Goal: Complete application form: Complete application form

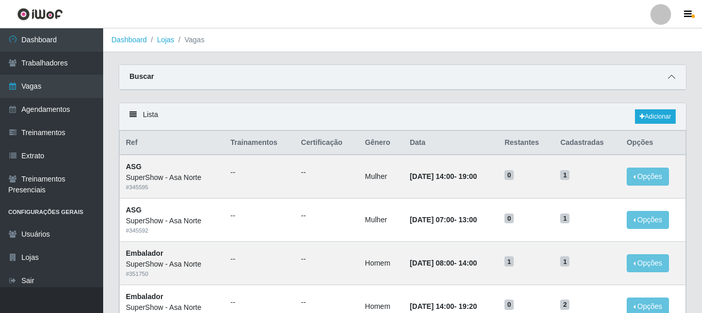
click at [672, 76] on icon at bounding box center [671, 76] width 7 height 7
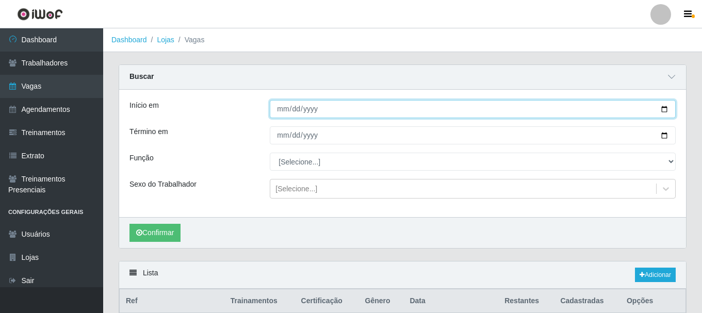
click at [665, 111] on input "Início em" at bounding box center [473, 109] width 406 height 18
type input "[DATE]"
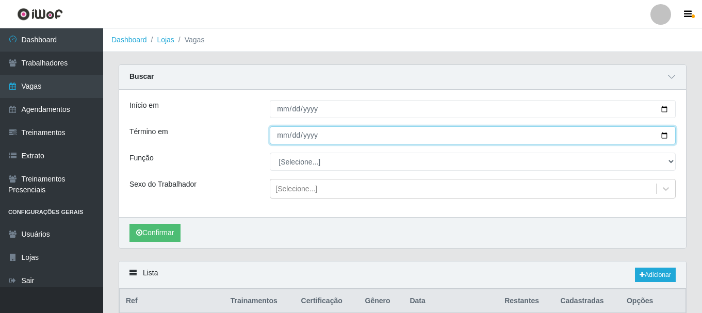
click at [666, 136] on input "Término em" at bounding box center [473, 135] width 406 height 18
type input "[DATE]"
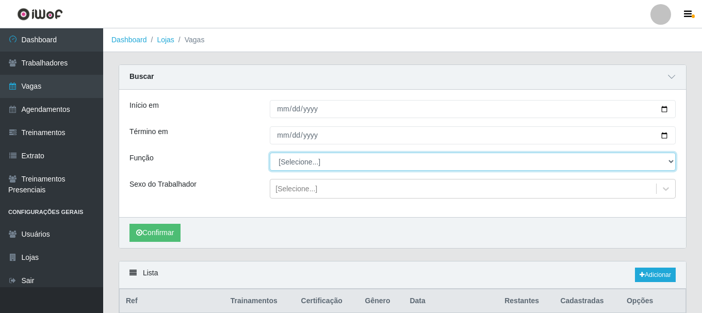
click at [312, 160] on select "[Selecione...] ASG ASG + ASG ++ Auxiliar de Depósito Auxiliar de Depósito + Aux…" at bounding box center [473, 162] width 406 height 18
select select "1"
click at [270, 153] on select "[Selecione...] ASG ASG + ASG ++ Auxiliar de Depósito Auxiliar de Depósito + Aux…" at bounding box center [473, 162] width 406 height 18
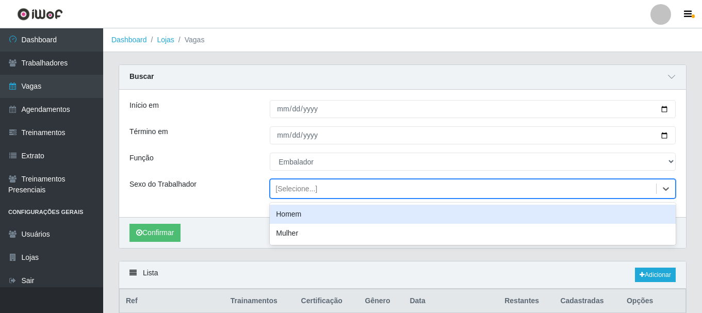
click at [307, 191] on div "[Selecione...]" at bounding box center [296, 189] width 42 height 11
click at [300, 214] on div "Homem" at bounding box center [473, 214] width 406 height 19
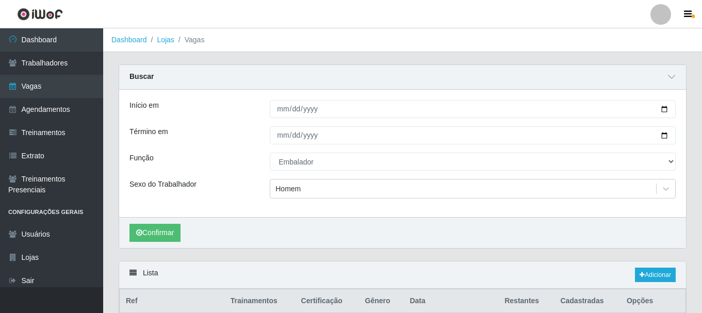
click at [236, 191] on div "Sexo do Trabalhador" at bounding box center [192, 189] width 140 height 20
click at [221, 187] on div "Sexo do Trabalhador" at bounding box center [192, 189] width 140 height 20
drag, startPoint x: 197, startPoint y: 184, endPoint x: 157, endPoint y: 186, distance: 40.2
click at [157, 186] on div "Sexo do Trabalhador" at bounding box center [192, 189] width 140 height 20
click at [200, 188] on div "Sexo do Trabalhador" at bounding box center [192, 189] width 140 height 20
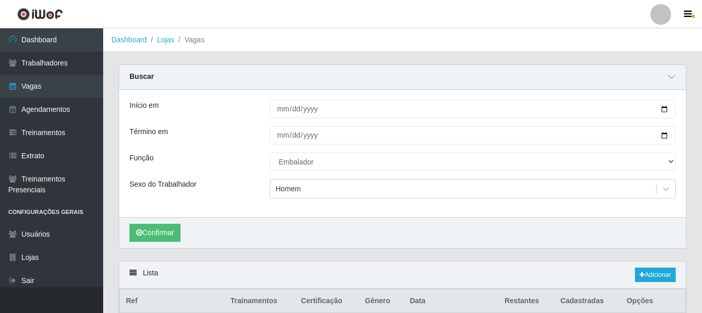
click at [212, 201] on div "Início em [DATE] Término em [DATE] Função [Selecione...] ASG ASG + ASG ++ Auxil…" at bounding box center [402, 153] width 567 height 127
drag, startPoint x: 201, startPoint y: 188, endPoint x: 146, endPoint y: 183, distance: 54.9
click at [146, 183] on div "Sexo do Trabalhador" at bounding box center [192, 189] width 140 height 20
click at [177, 191] on div "Sexo do Trabalhador" at bounding box center [192, 189] width 140 height 20
click at [241, 177] on div "Início em [DATE] Término em [DATE] Função [Selecione...] ASG ASG + ASG ++ Auxil…" at bounding box center [402, 153] width 567 height 127
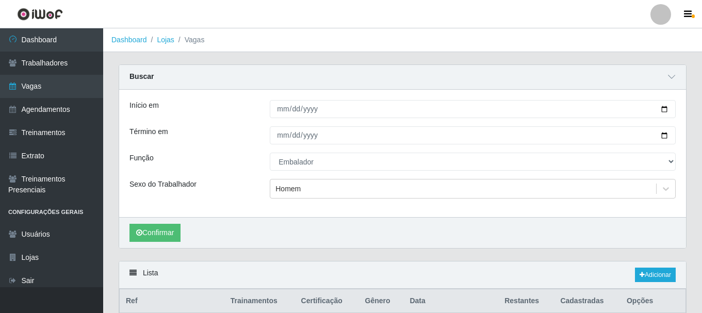
click at [241, 177] on div "Início em [DATE] Término em [DATE] Função [Selecione...] ASG ASG + ASG ++ Auxil…" at bounding box center [402, 153] width 567 height 127
click at [175, 229] on button "Confirmar" at bounding box center [154, 233] width 51 height 18
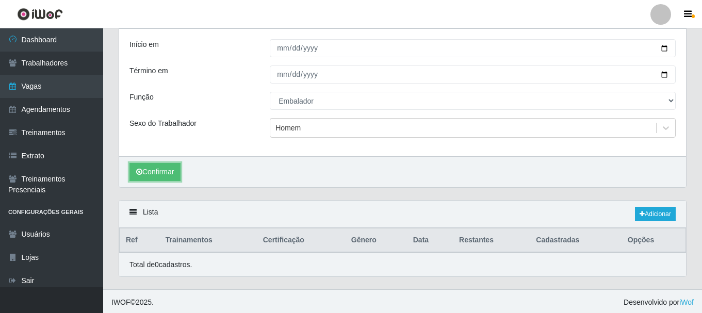
scroll to position [63, 0]
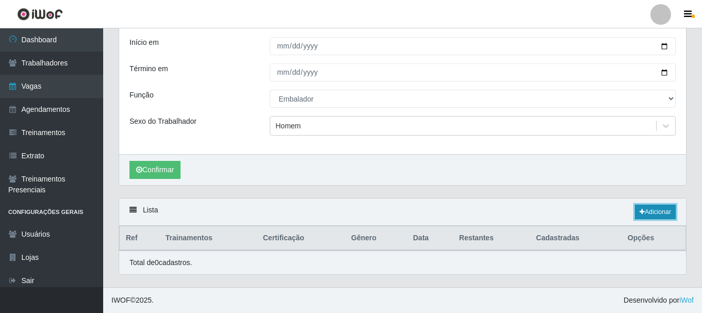
click at [649, 210] on link "Adicionar" at bounding box center [655, 212] width 41 height 14
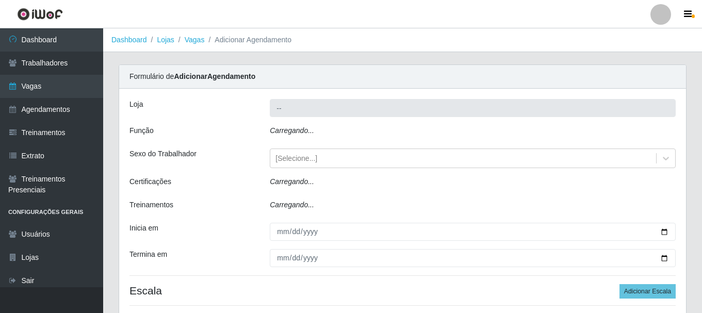
type input "SuperShow - Asa Norte"
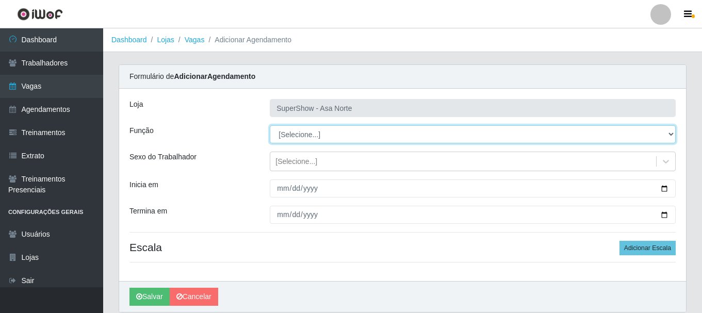
click at [313, 132] on select "[Selecione...] ASG ASG + ASG ++ Auxiliar de Depósito Auxiliar de Depósito + Aux…" at bounding box center [473, 134] width 406 height 18
select select "1"
click at [270, 125] on select "[Selecione...] ASG ASG + ASG ++ Auxiliar de Depósito Auxiliar de Depósito + Aux…" at bounding box center [473, 134] width 406 height 18
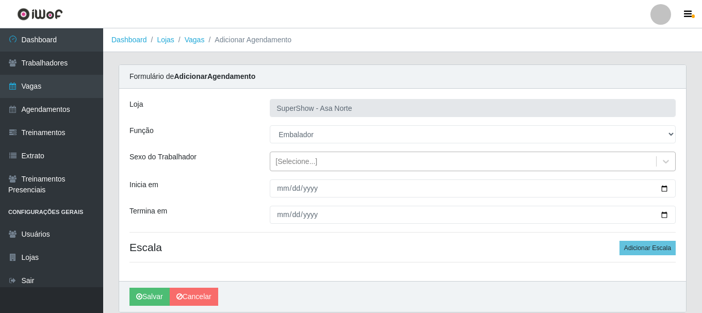
click at [306, 165] on div "[Selecione...]" at bounding box center [296, 161] width 42 height 11
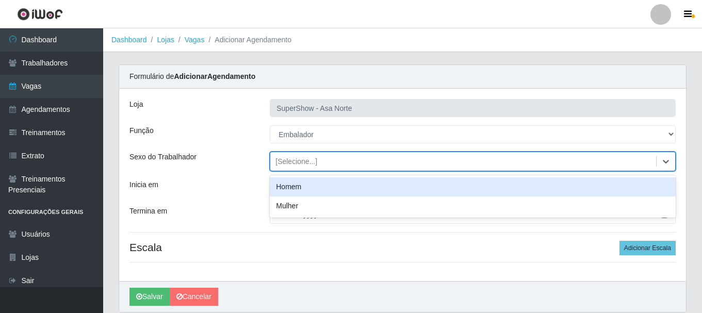
click at [302, 188] on div "Homem" at bounding box center [473, 186] width 406 height 19
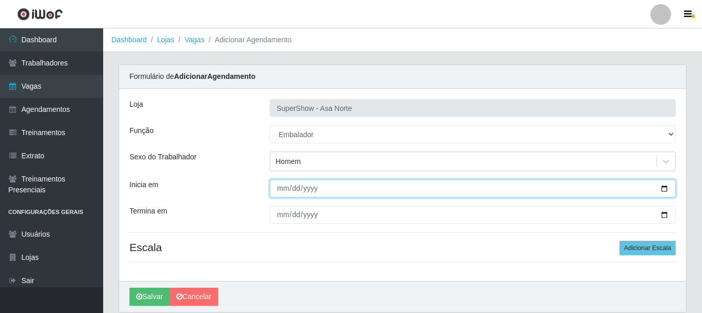
click at [284, 188] on input "Inicia em" at bounding box center [473, 188] width 406 height 18
type input "[DATE]"
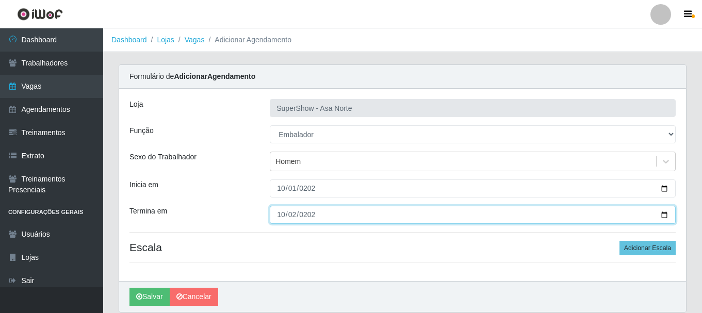
type input "[DATE]"
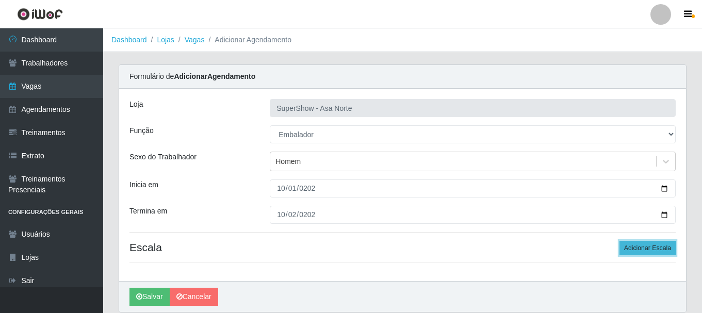
click at [651, 246] on button "Adicionar Escala" at bounding box center [647, 248] width 56 height 14
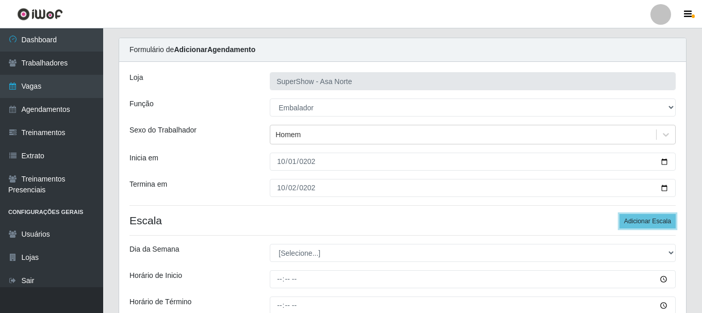
scroll to position [52, 0]
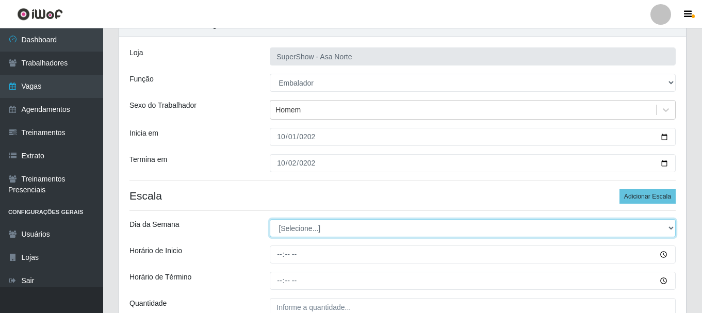
click at [328, 225] on select "[Selecione...] Segunda Terça Quarta Quinta Sexta Sábado Domingo" at bounding box center [473, 228] width 406 height 18
select select "3"
click at [270, 219] on select "[Selecione...] Segunda Terça Quarta Quinta Sexta Sábado Domingo" at bounding box center [473, 228] width 406 height 18
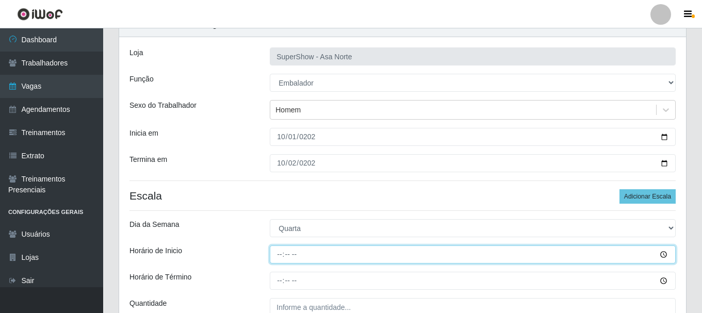
click at [281, 255] on input "Horário de Inicio" at bounding box center [473, 254] width 406 height 18
type input "08:00"
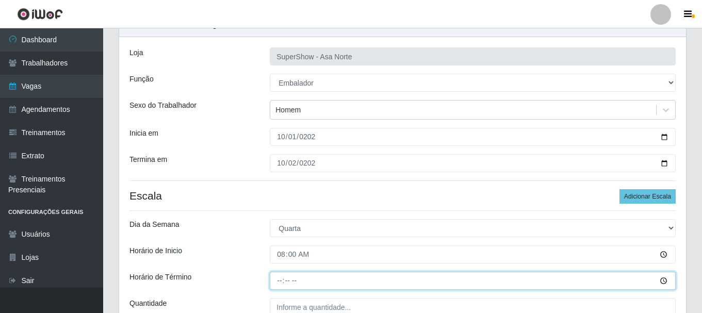
type input "14:00"
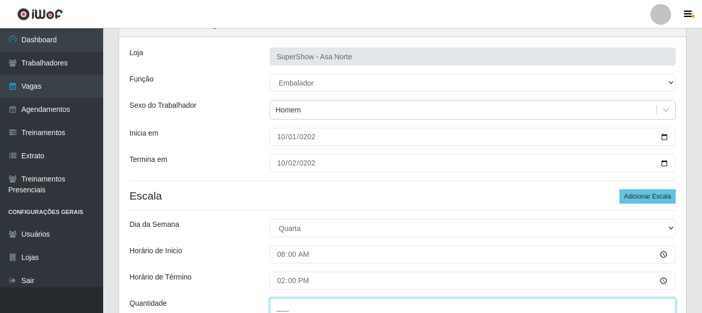
scroll to position [55, 0]
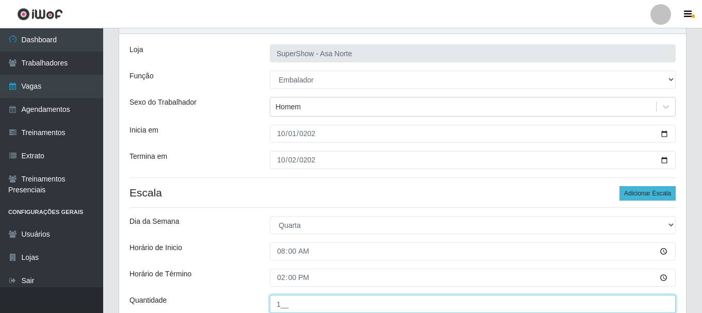
type input "1__"
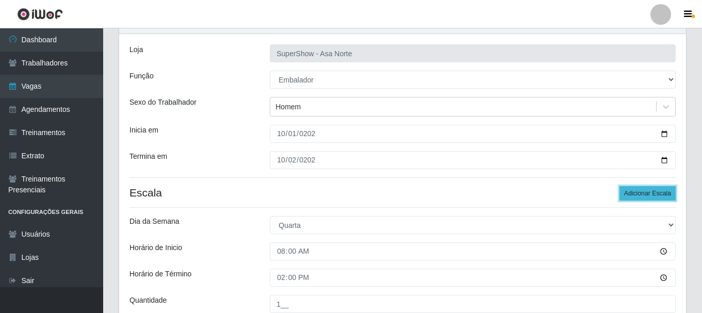
click at [645, 194] on button "Adicionar Escala" at bounding box center [647, 193] width 56 height 14
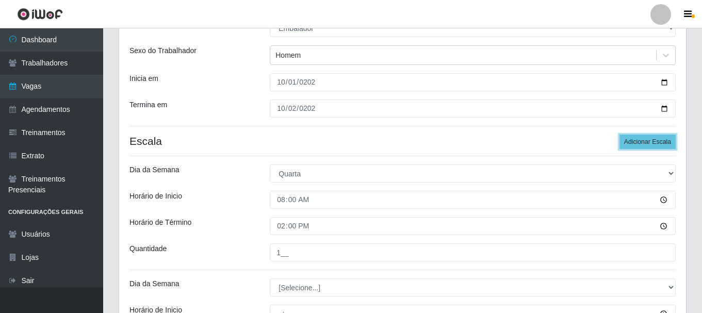
scroll to position [158, 0]
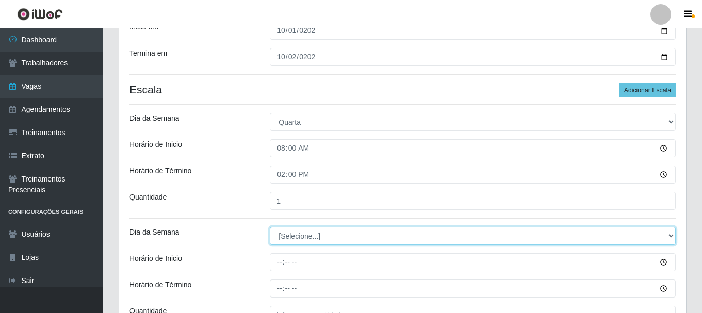
click at [305, 239] on select "[Selecione...] Segunda Terça Quarta Quinta Sexta Sábado Domingo" at bounding box center [473, 236] width 406 height 18
select select "3"
click at [270, 227] on select "[Selecione...] Segunda Terça Quarta Quinta Sexta Sábado Domingo" at bounding box center [473, 236] width 406 height 18
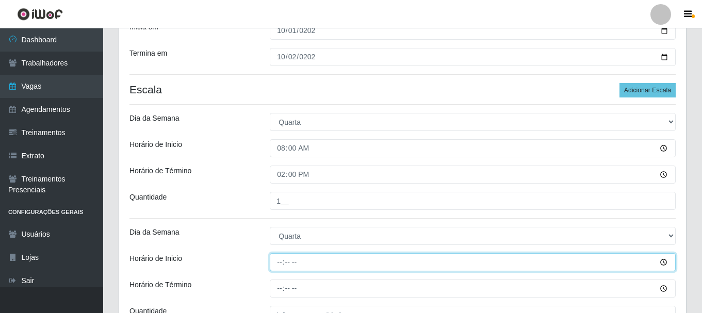
click at [281, 263] on input "Horário de Inicio" at bounding box center [473, 262] width 406 height 18
type input "09:00"
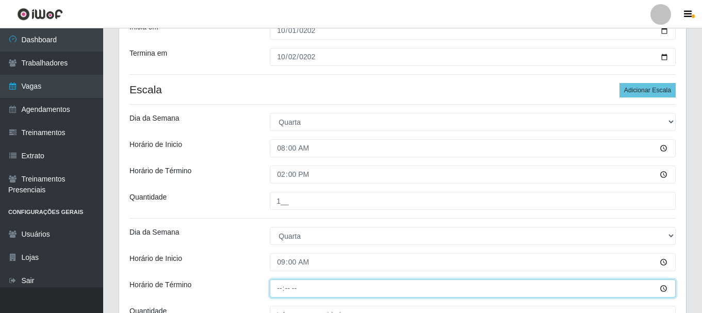
type input "14:00"
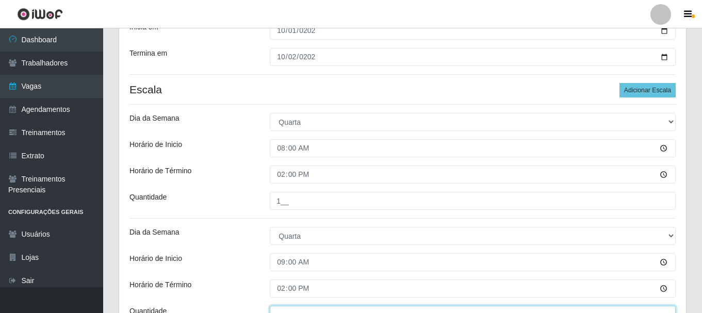
scroll to position [169, 0]
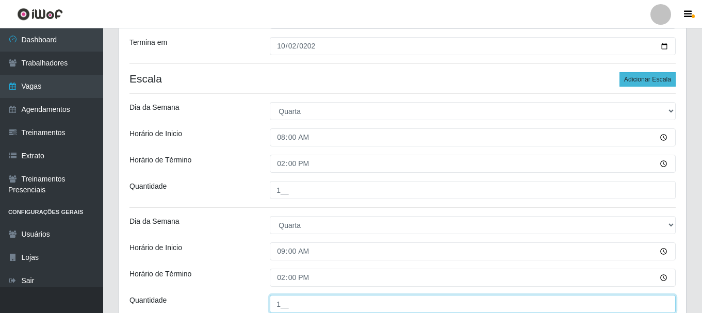
type input "1__"
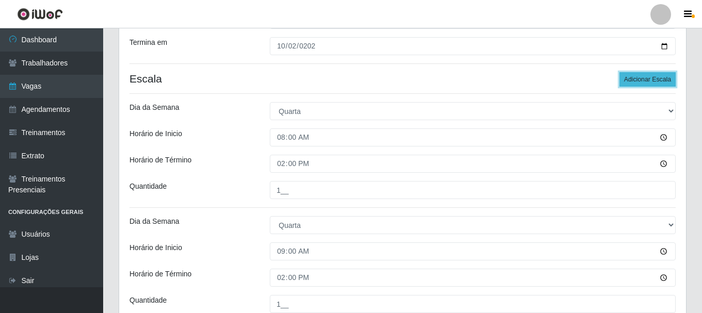
click at [640, 81] on button "Adicionar Escala" at bounding box center [647, 79] width 56 height 14
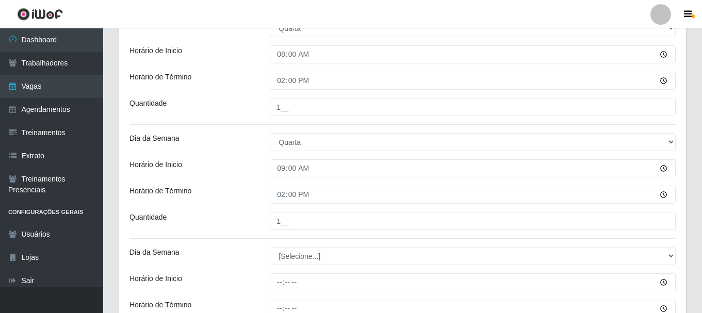
scroll to position [272, 0]
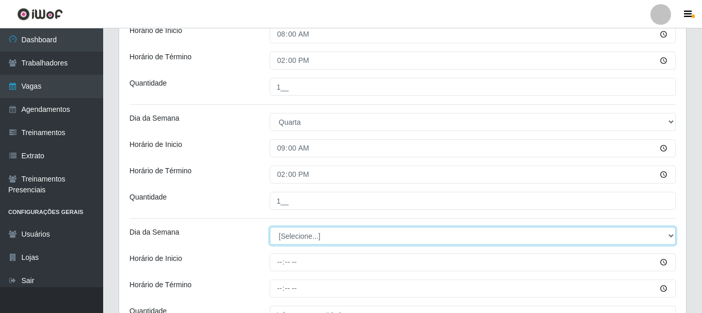
click at [304, 232] on select "[Selecione...] Segunda Terça Quarta Quinta Sexta Sábado Domingo" at bounding box center [473, 236] width 406 height 18
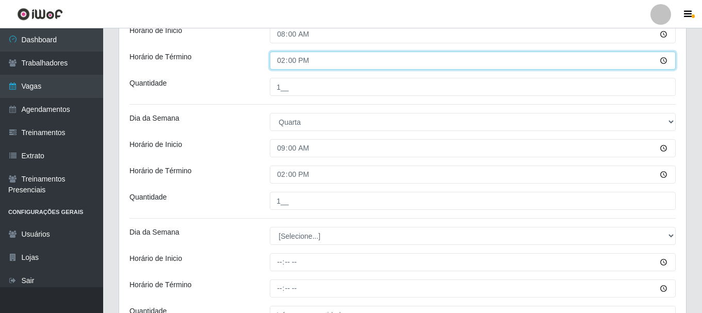
click at [284, 59] on input "14:00" at bounding box center [473, 61] width 406 height 18
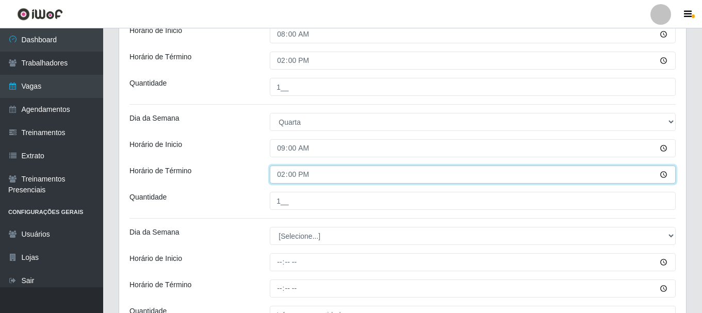
drag, startPoint x: 283, startPoint y: 173, endPoint x: 283, endPoint y: 190, distance: 17.0
click at [283, 174] on input "14:00" at bounding box center [473, 175] width 406 height 18
type input "15:00"
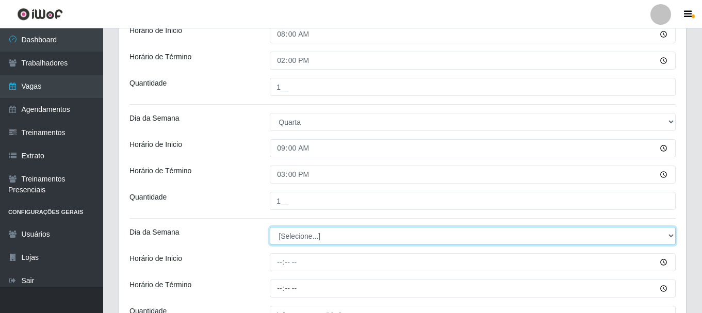
click at [294, 239] on select "[Selecione...] Segunda Terça Quarta Quinta Sexta Sábado Domingo" at bounding box center [473, 236] width 406 height 18
select select "4"
click at [270, 227] on select "[Selecione...] Segunda Terça Quarta Quinta Sexta Sábado Domingo" at bounding box center [473, 236] width 406 height 18
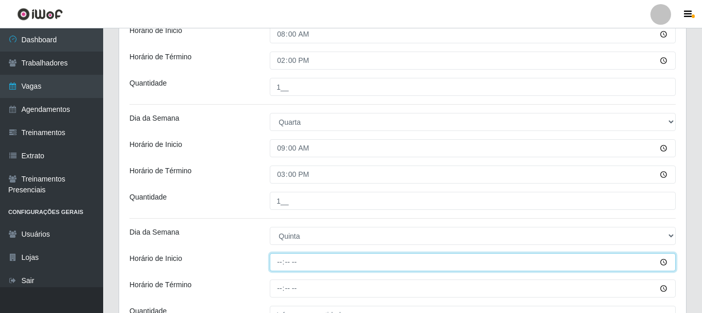
click at [281, 264] on input "Horário de Inicio" at bounding box center [473, 262] width 406 height 18
type input "08:00"
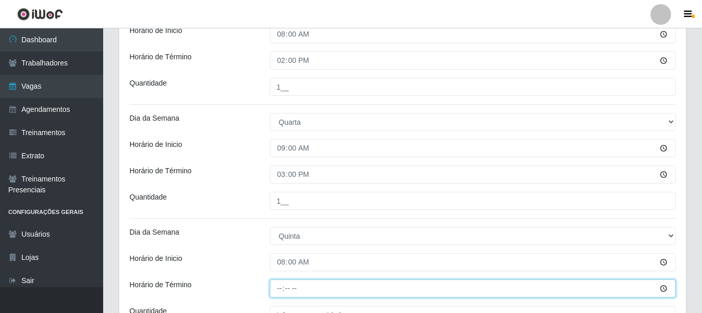
type input "14:00"
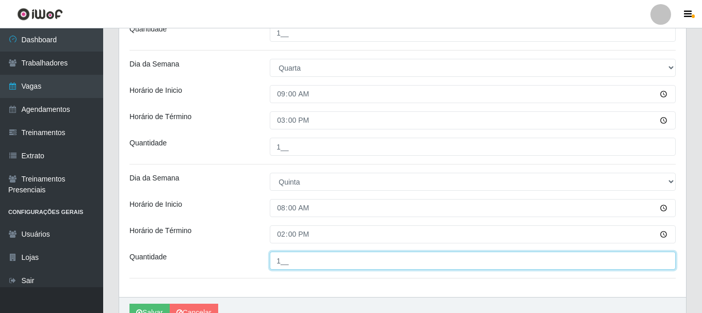
scroll to position [122, 0]
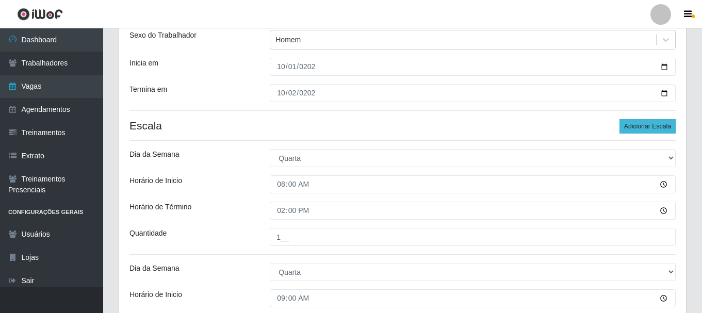
type input "1__"
click at [643, 126] on button "Adicionar Escala" at bounding box center [647, 126] width 56 height 14
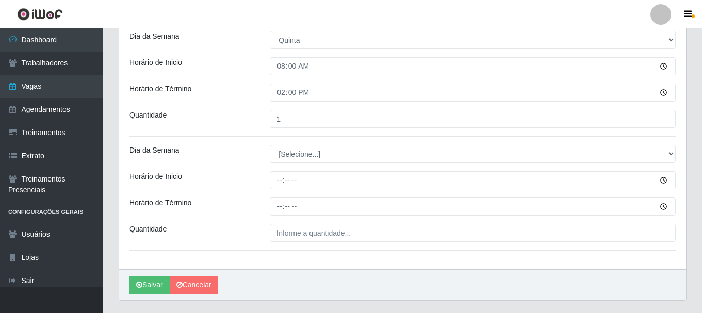
scroll to position [483, 0]
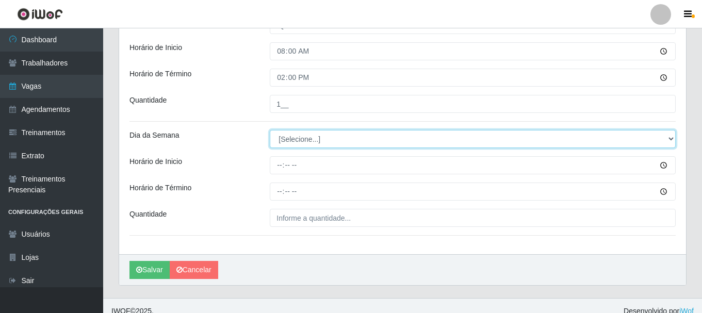
click at [316, 136] on select "[Selecione...] Segunda Terça Quarta Quinta Sexta Sábado Domingo" at bounding box center [473, 139] width 406 height 18
select select "4"
click at [270, 130] on select "[Selecione...] Segunda Terça Quarta Quinta Sexta Sábado Domingo" at bounding box center [473, 139] width 406 height 18
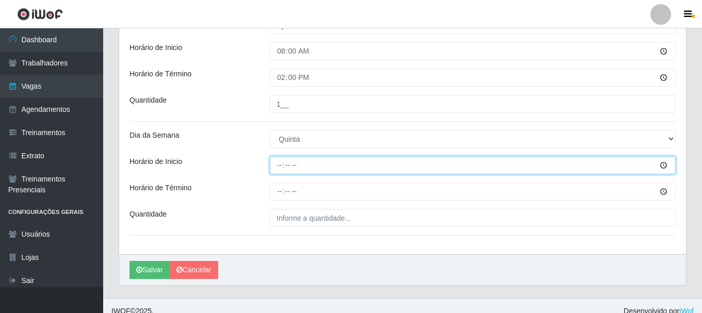
click at [280, 166] on input "Horário de Inicio" at bounding box center [473, 165] width 406 height 18
type input "09:00"
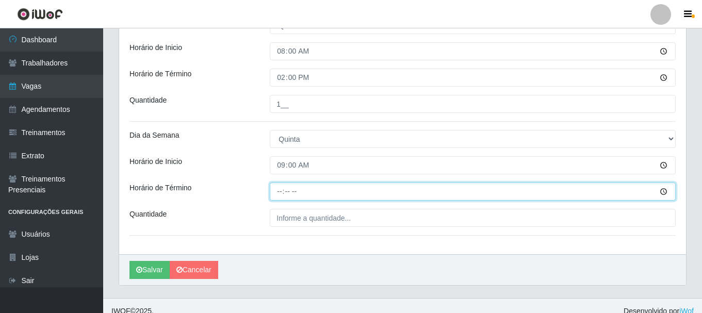
type input "15:00"
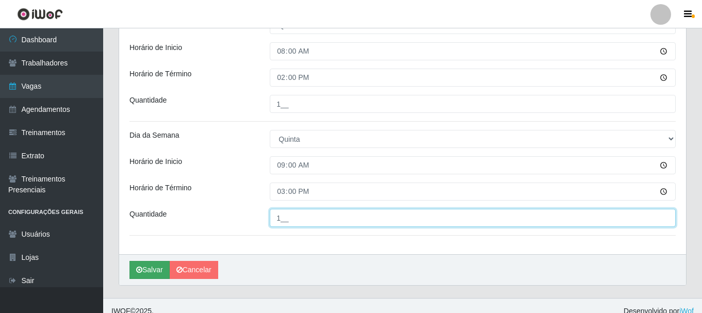
type input "1__"
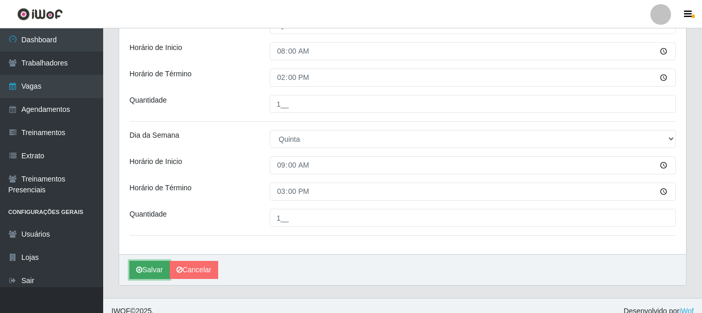
click at [153, 269] on button "Salvar" at bounding box center [149, 270] width 40 height 18
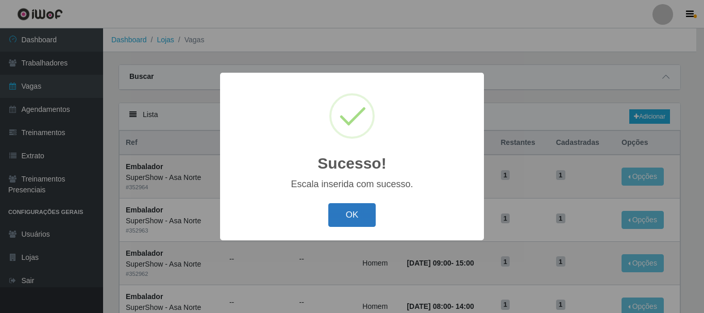
click at [341, 217] on button "OK" at bounding box center [352, 215] width 48 height 24
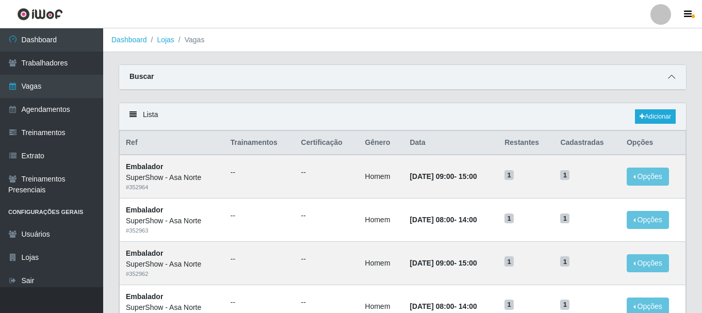
click at [673, 77] on icon at bounding box center [671, 76] width 7 height 7
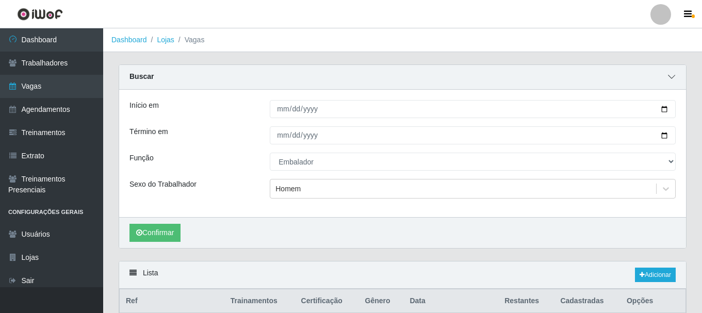
click at [673, 77] on icon at bounding box center [671, 76] width 7 height 7
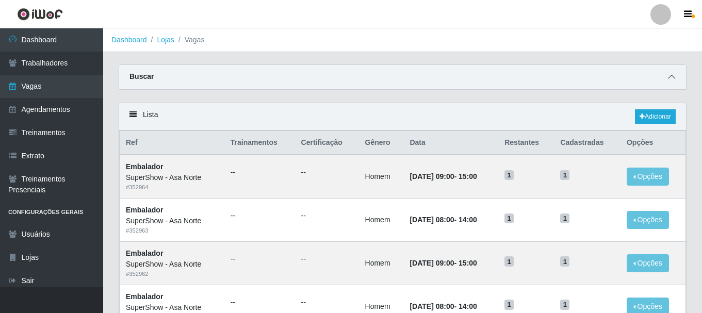
click at [674, 80] on icon at bounding box center [671, 76] width 7 height 7
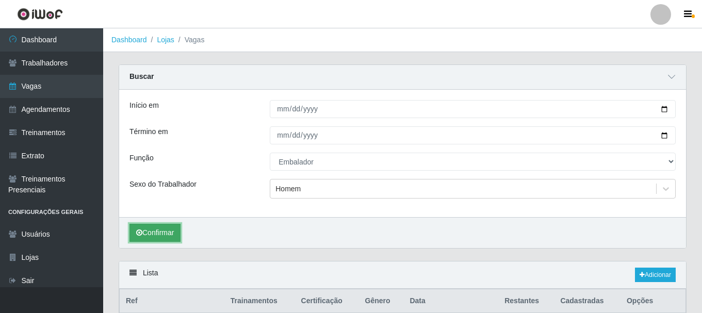
click at [156, 230] on button "Confirmar" at bounding box center [154, 233] width 51 height 18
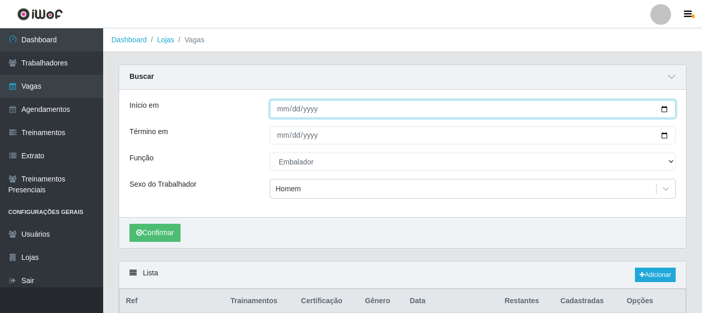
click at [665, 110] on input "[DATE]" at bounding box center [473, 109] width 406 height 18
type input "[DATE]"
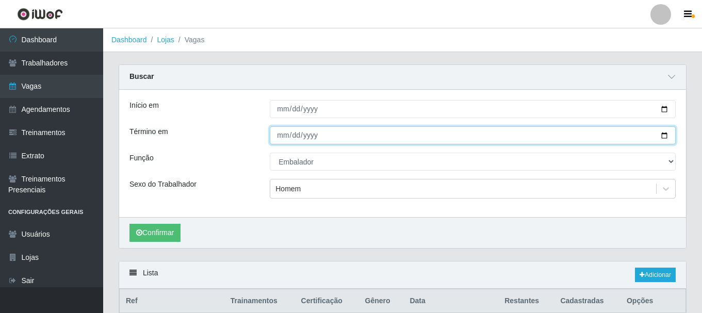
click at [665, 136] on input "[DATE]" at bounding box center [473, 135] width 406 height 18
type input "[DATE]"
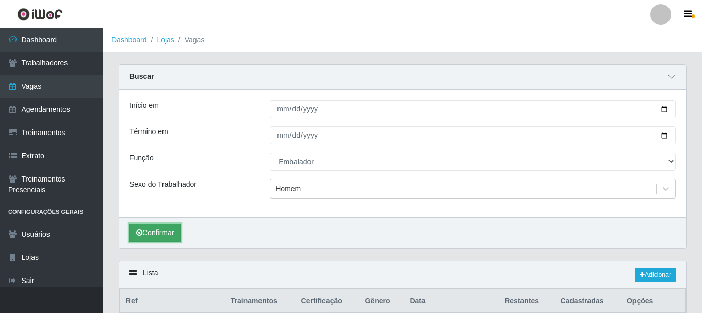
click at [142, 239] on button "Confirmar" at bounding box center [154, 233] width 51 height 18
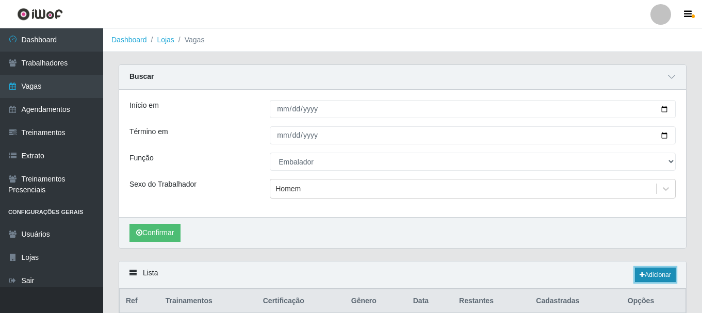
click at [654, 273] on link "Adicionar" at bounding box center [655, 275] width 41 height 14
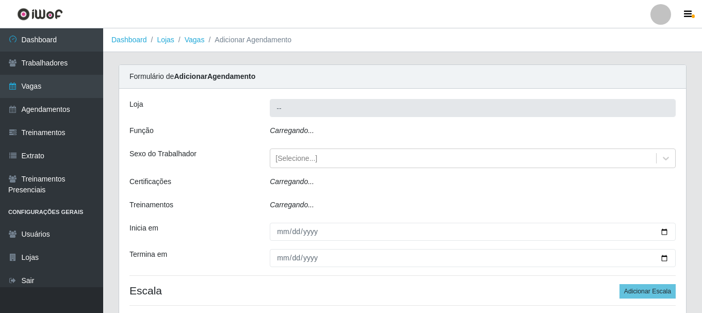
type input "SuperShow - Asa Norte"
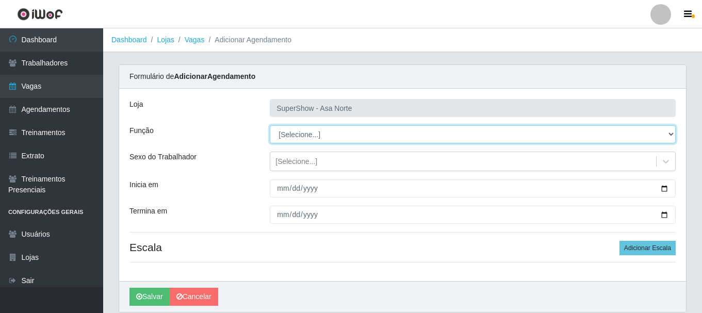
click at [319, 131] on select "[Selecione...] ASG ASG + ASG ++ Auxiliar de Depósito Auxiliar de Depósito + Aux…" at bounding box center [473, 134] width 406 height 18
select select "16"
click at [270, 125] on select "[Selecione...] ASG ASG + ASG ++ Auxiliar de Depósito Auxiliar de Depósito + Aux…" at bounding box center [473, 134] width 406 height 18
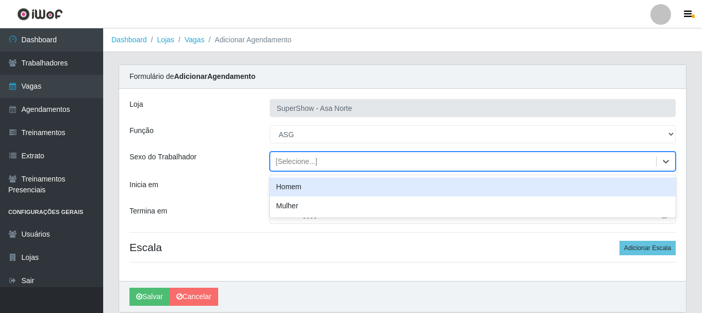
click at [287, 166] on div "[Selecione...]" at bounding box center [296, 161] width 42 height 11
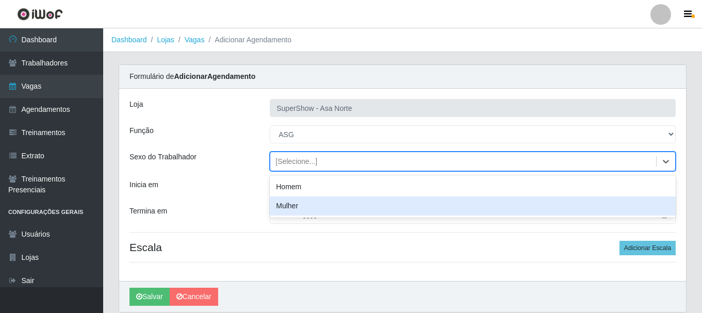
click at [294, 204] on div "Mulher" at bounding box center [473, 205] width 406 height 19
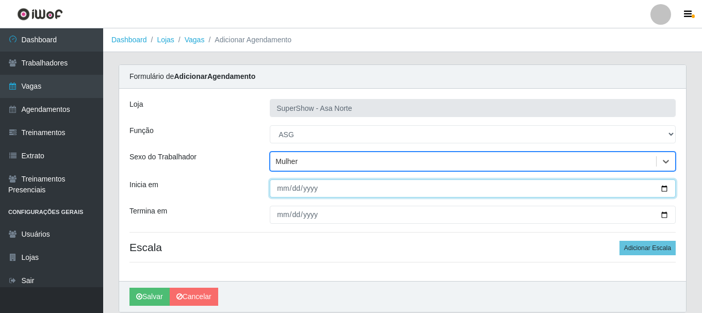
click at [285, 190] on input "Inicia em" at bounding box center [473, 188] width 406 height 18
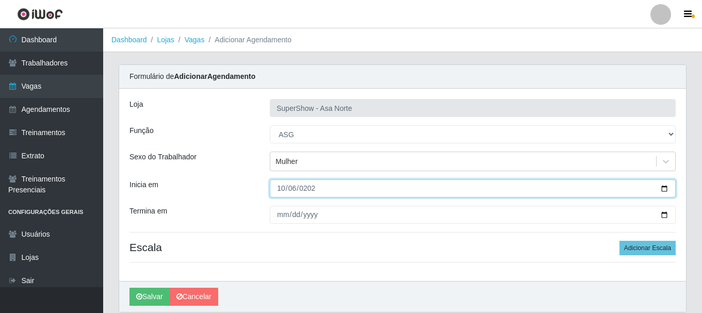
type input "[DATE]"
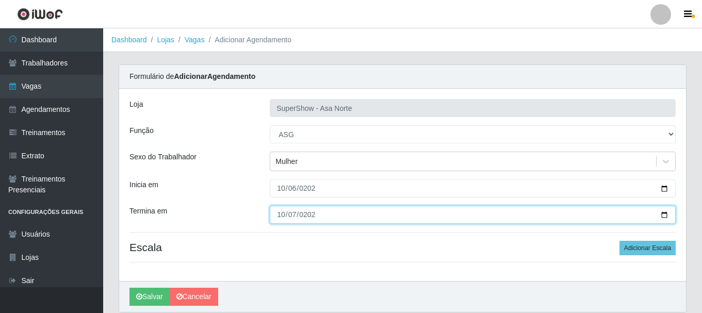
type input "[DATE]"
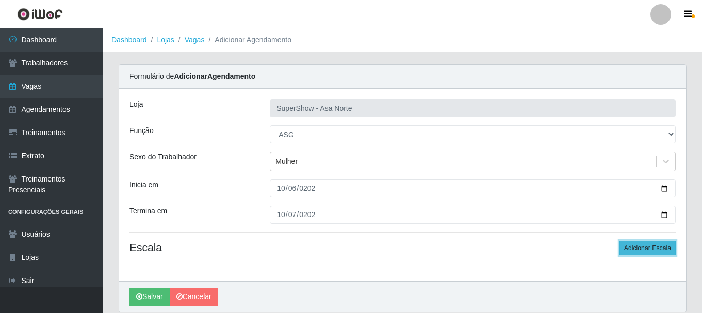
click at [632, 243] on button "Adicionar Escala" at bounding box center [647, 248] width 56 height 14
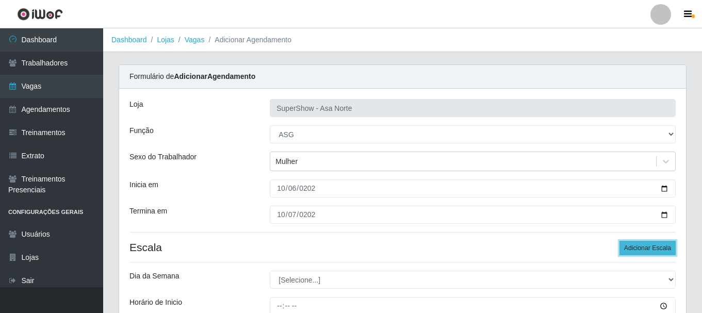
click at [632, 243] on button "Adicionar Escala" at bounding box center [647, 248] width 56 height 14
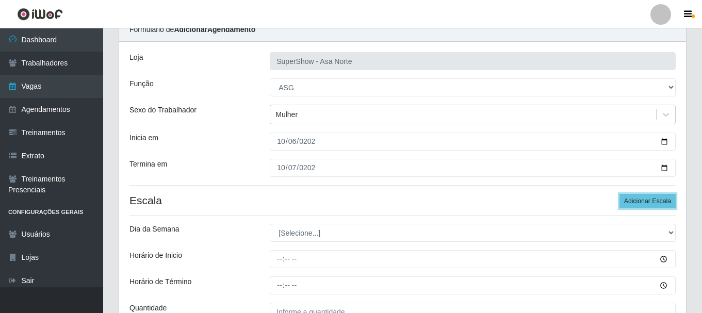
scroll to position [52, 0]
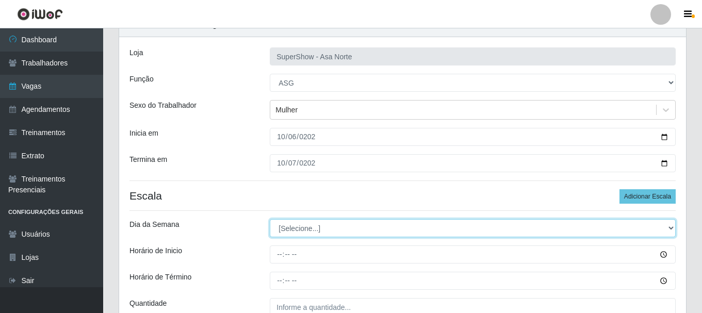
click at [367, 227] on select "[Selecione...] Segunda Terça Quarta Quinta Sexta Sábado Domingo" at bounding box center [473, 228] width 406 height 18
click at [270, 219] on select "[Selecione...] Segunda Terça Quarta Quinta Sexta Sábado Domingo" at bounding box center [473, 228] width 406 height 18
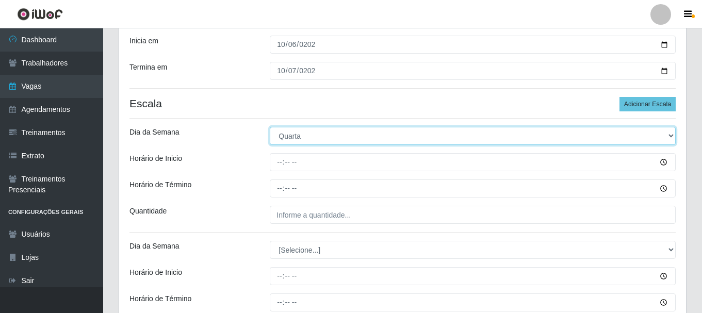
scroll to position [155, 0]
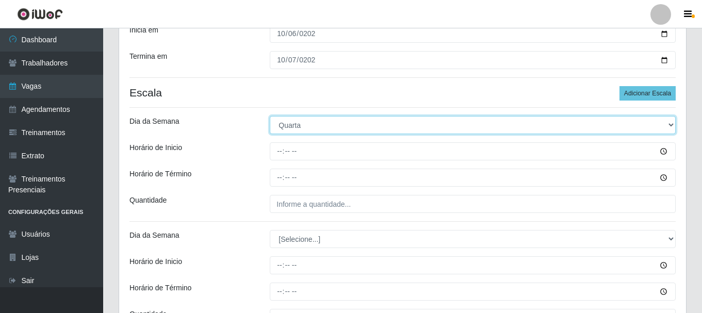
click at [301, 123] on select "[Selecione...] Segunda Terça Quarta Quinta Sexta Sábado Domingo" at bounding box center [473, 125] width 406 height 18
select select "1"
click at [270, 116] on select "[Selecione...] Segunda Terça Quarta Quinta Sexta Sábado Domingo" at bounding box center [473, 125] width 406 height 18
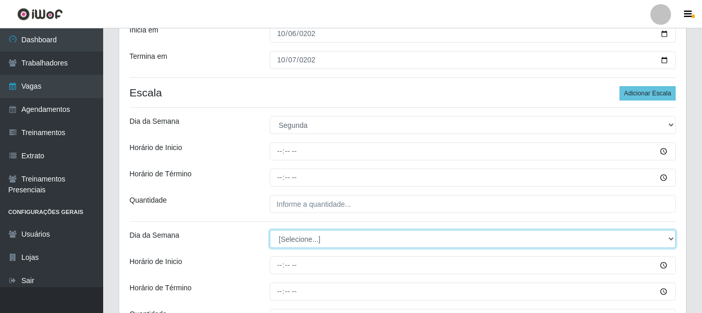
click at [301, 239] on select "[Selecione...] Segunda Terça Quarta Quinta Sexta Sábado Domingo" at bounding box center [473, 239] width 406 height 18
select select "2"
click at [270, 230] on select "[Selecione...] Segunda Terça Quarta Quinta Sexta Sábado Domingo" at bounding box center [473, 239] width 406 height 18
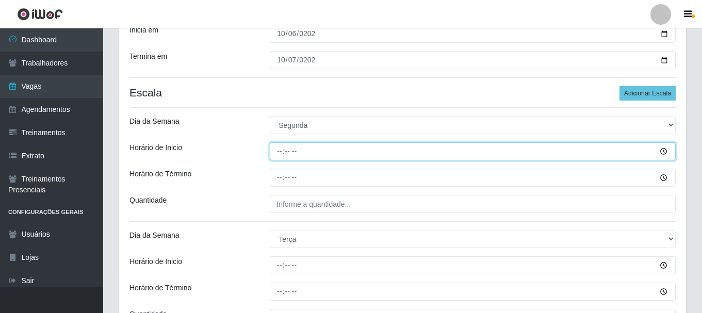
click at [282, 152] on input "Horário de Inicio" at bounding box center [473, 151] width 406 height 18
type input "15:00"
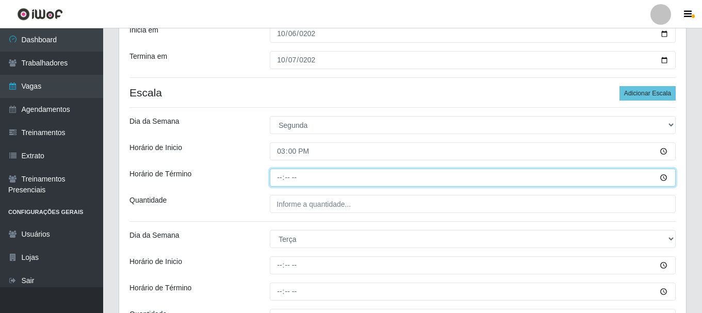
type input "21:00"
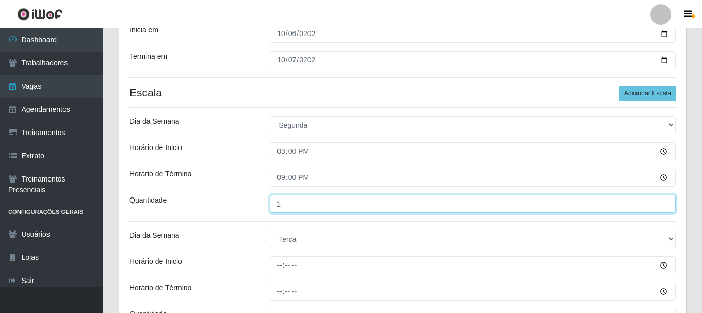
type input "1__"
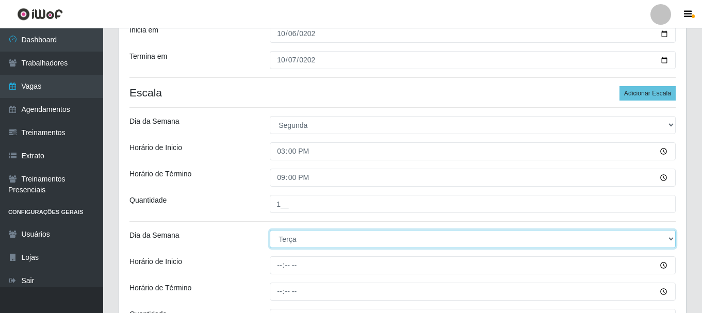
click at [294, 237] on select "[Selecione...] Segunda Terça Quarta Quinta Sexta Sábado Domingo" at bounding box center [473, 239] width 406 height 18
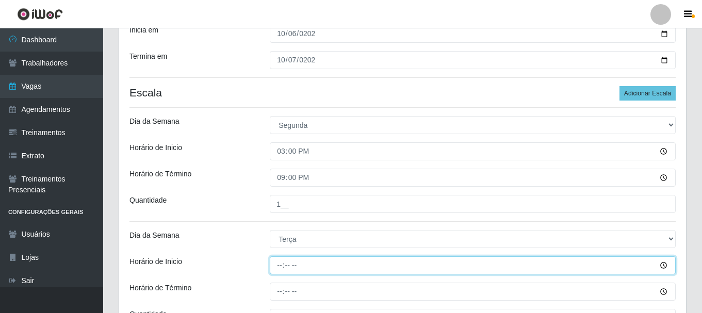
click at [282, 268] on input "Horário de Inicio" at bounding box center [473, 265] width 406 height 18
type input "15:00"
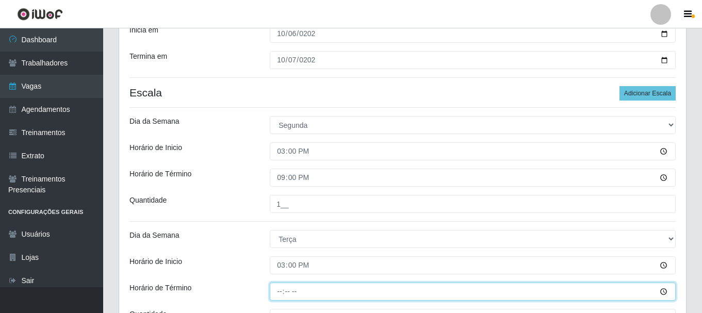
type input "21:00"
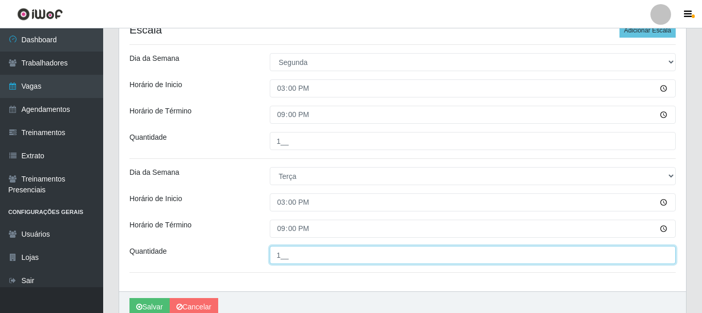
scroll to position [266, 0]
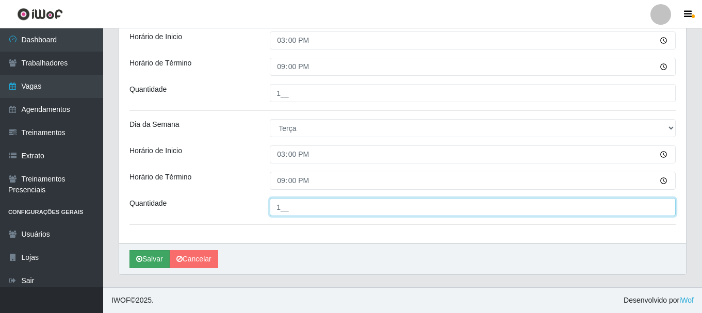
type input "1__"
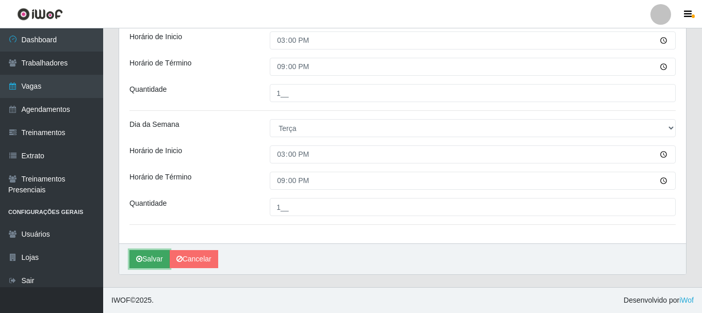
click at [147, 257] on button "Salvar" at bounding box center [149, 259] width 40 height 18
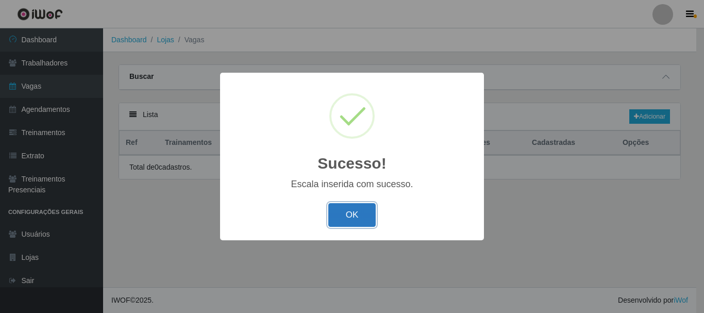
click at [355, 214] on button "OK" at bounding box center [352, 215] width 48 height 24
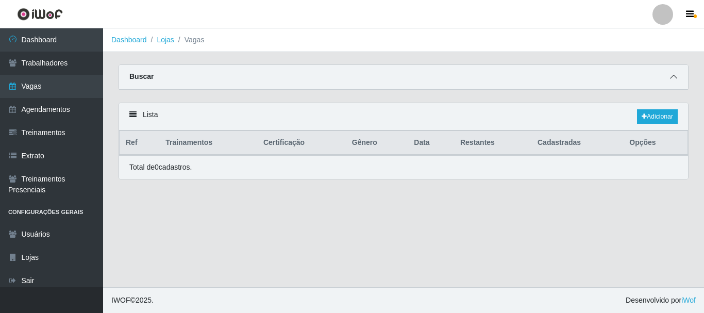
click at [675, 77] on icon at bounding box center [673, 76] width 7 height 7
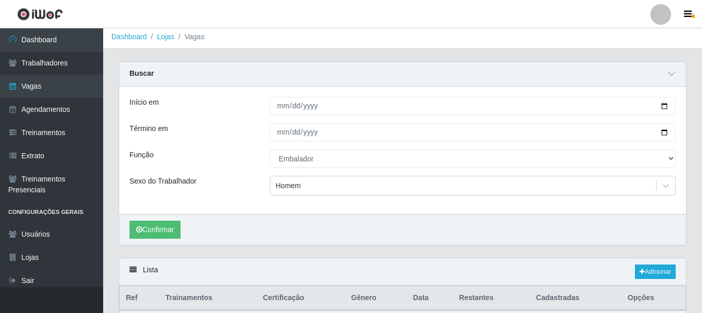
scroll to position [52, 0]
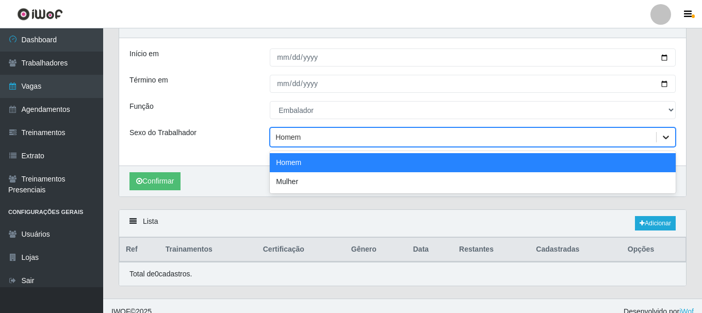
click at [658, 135] on div at bounding box center [665, 137] width 19 height 19
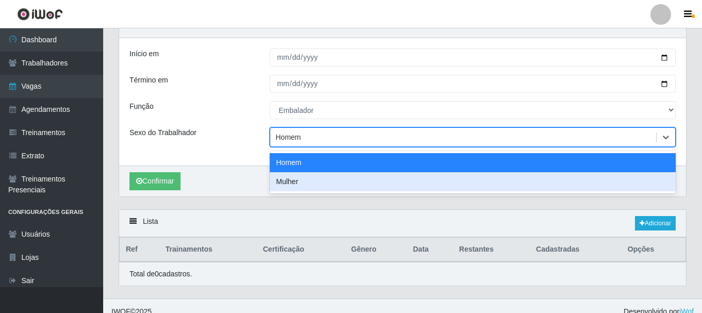
click at [337, 181] on div "Mulher" at bounding box center [473, 181] width 406 height 19
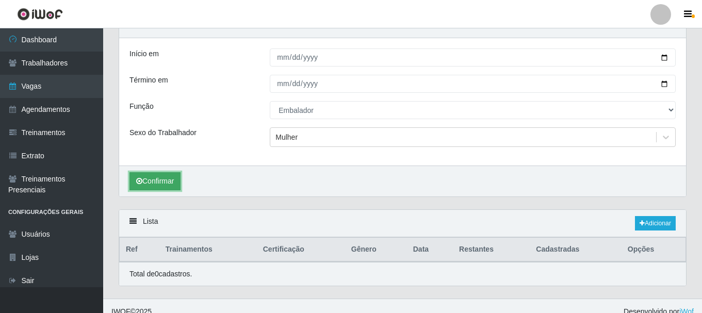
click at [158, 176] on button "Confirmar" at bounding box center [154, 181] width 51 height 18
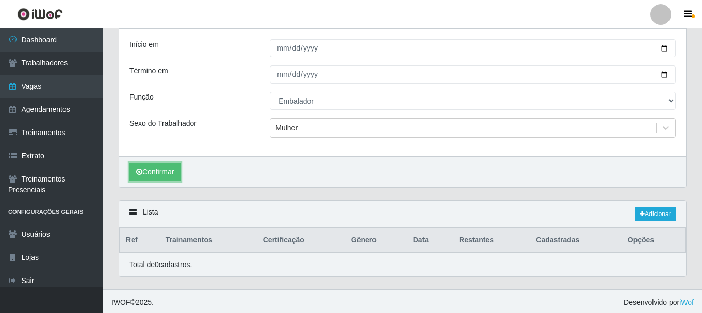
scroll to position [63, 0]
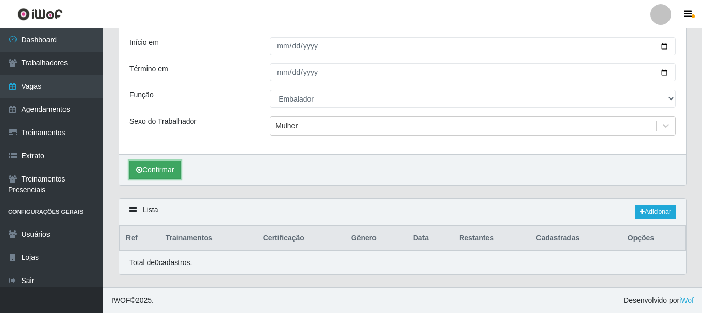
click at [155, 171] on button "Confirmar" at bounding box center [154, 170] width 51 height 18
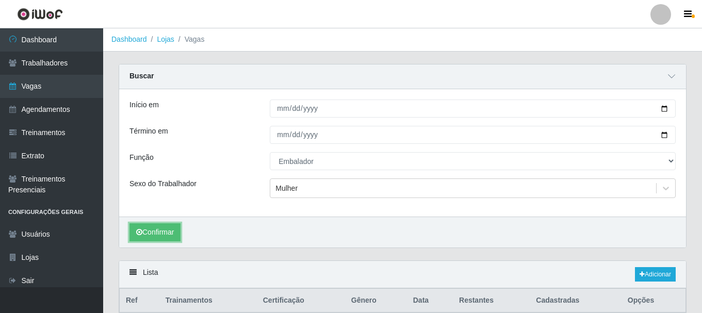
scroll to position [0, 0]
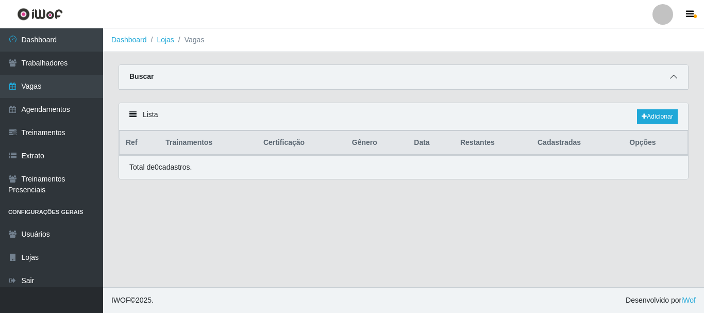
click at [670, 77] on span at bounding box center [674, 77] width 12 height 12
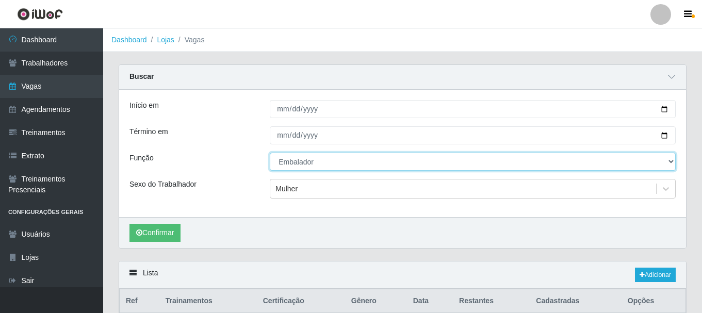
click at [309, 162] on select "[Selecione...] ASG ASG + ASG ++ Auxiliar de Depósito Auxiliar de Depósito + Aux…" at bounding box center [473, 162] width 406 height 18
select select "16"
click at [270, 153] on select "[Selecione...] ASG ASG + ASG ++ Auxiliar de Depósito Auxiliar de Depósito + Aux…" at bounding box center [473, 162] width 406 height 18
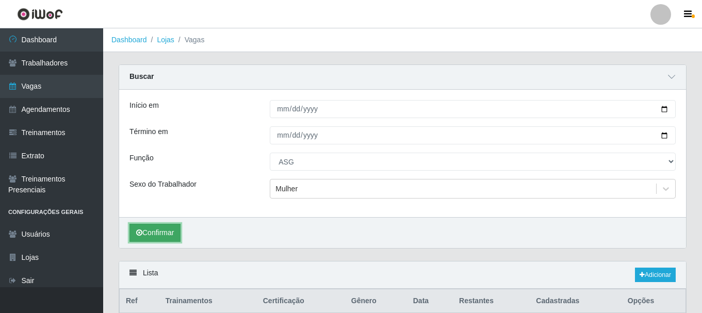
click at [163, 231] on button "Confirmar" at bounding box center [154, 233] width 51 height 18
